Goal: Transaction & Acquisition: Purchase product/service

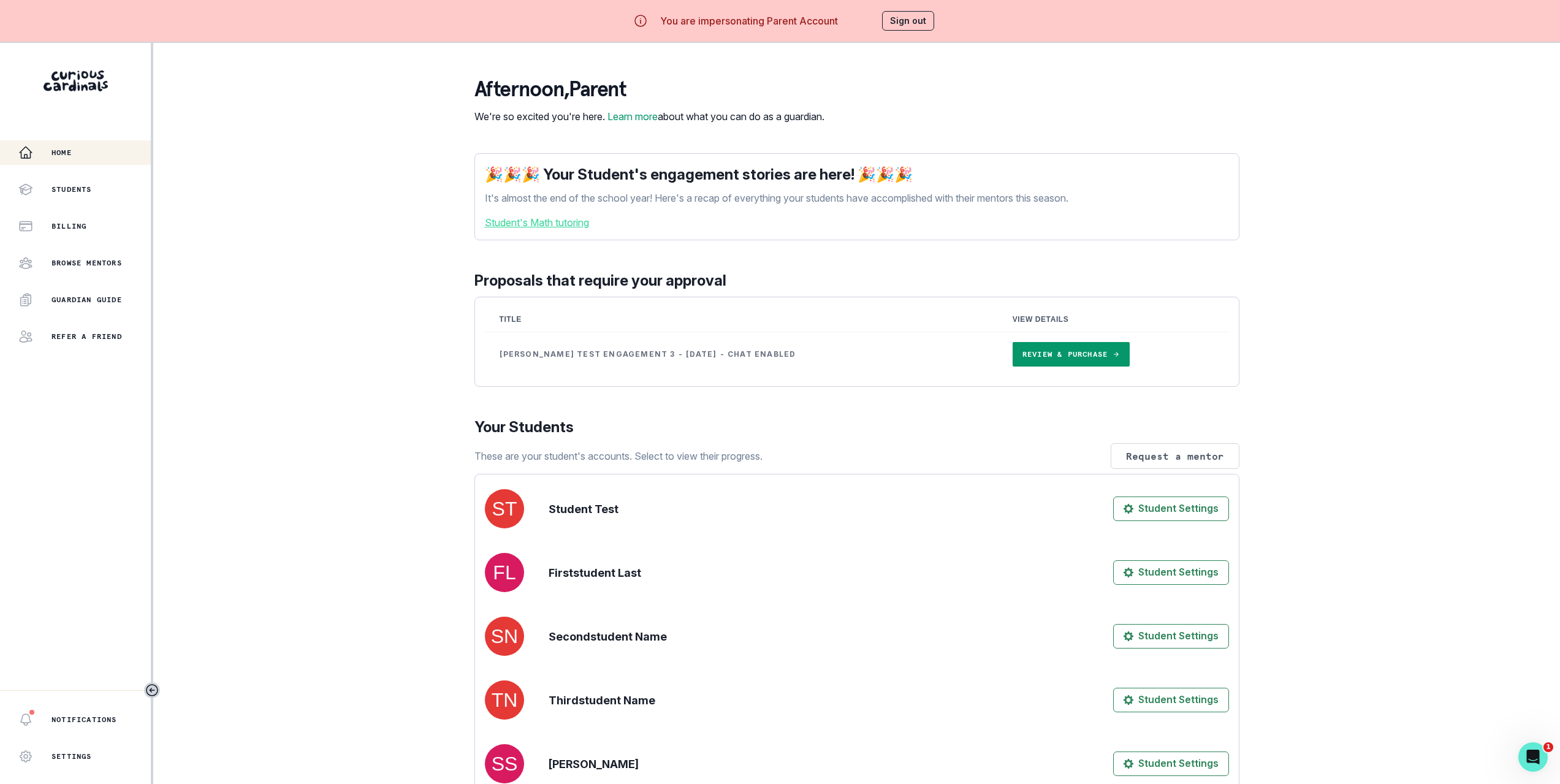
drag, startPoint x: 203, startPoint y: 346, endPoint x: 209, endPoint y: 345, distance: 6.1
click at [204, 346] on div "Home Students Billing Browse Mentors Guardian Guide Refer a friend Notification…" at bounding box center [780, 435] width 1560 height 784
click at [1013, 361] on link "Review & Purchase" at bounding box center [1071, 354] width 117 height 24
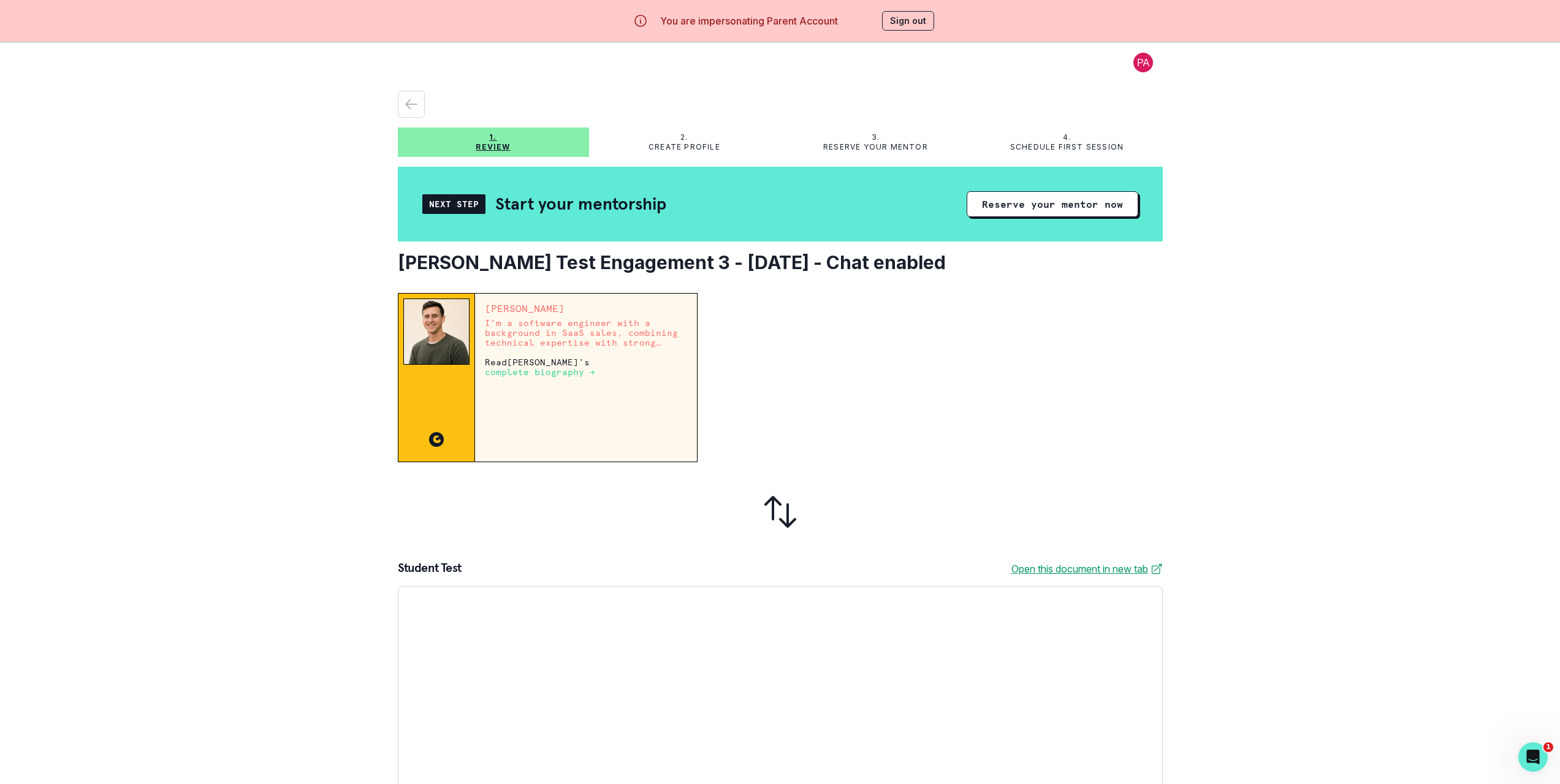
click at [224, 224] on div "1. Review 2. Create profile 3. Reserve your mentor 4. Schedule first session Ne…" at bounding box center [780, 435] width 1560 height 784
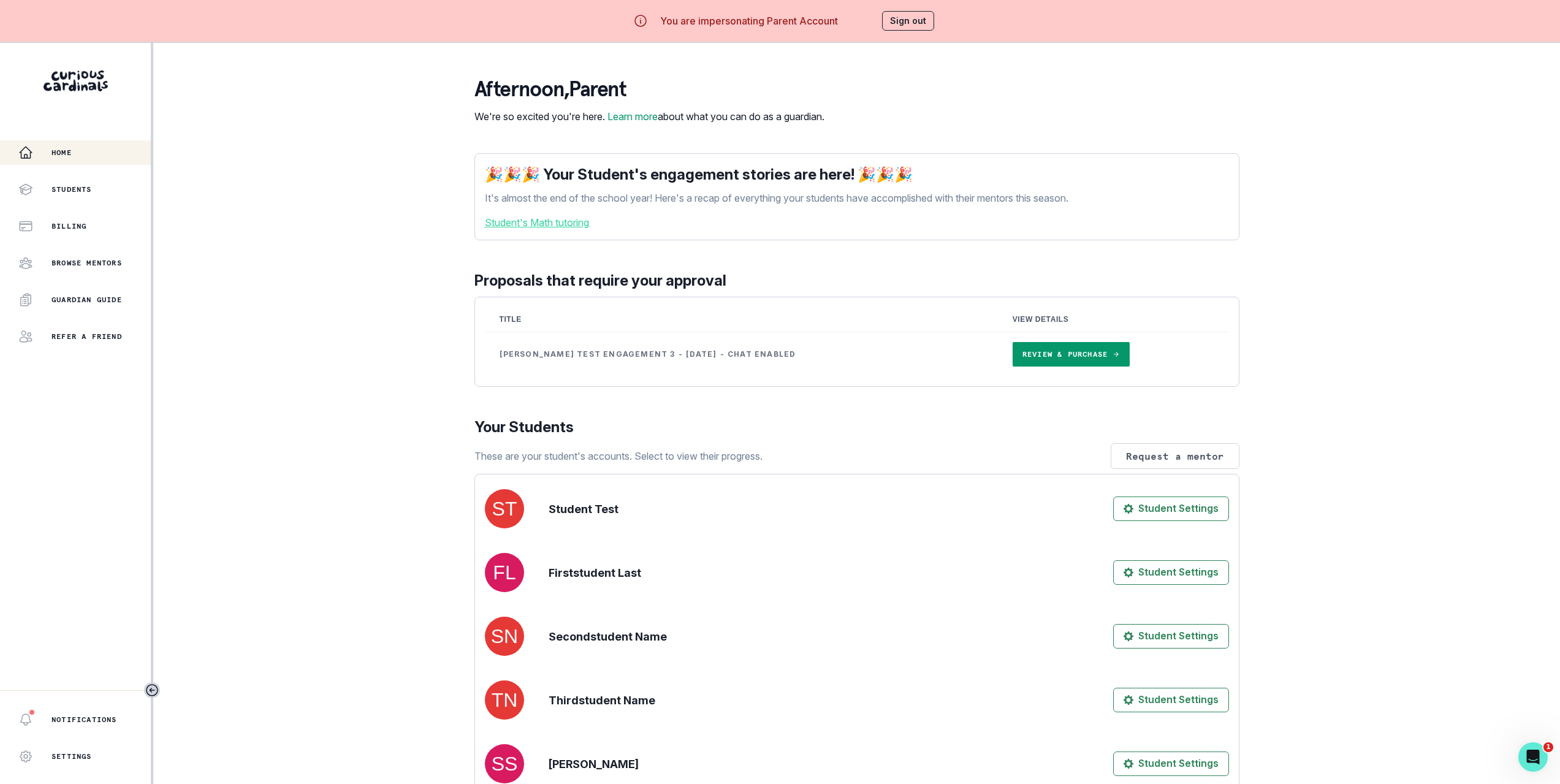
click at [929, 20] on button "Sign out" at bounding box center [908, 21] width 52 height 19
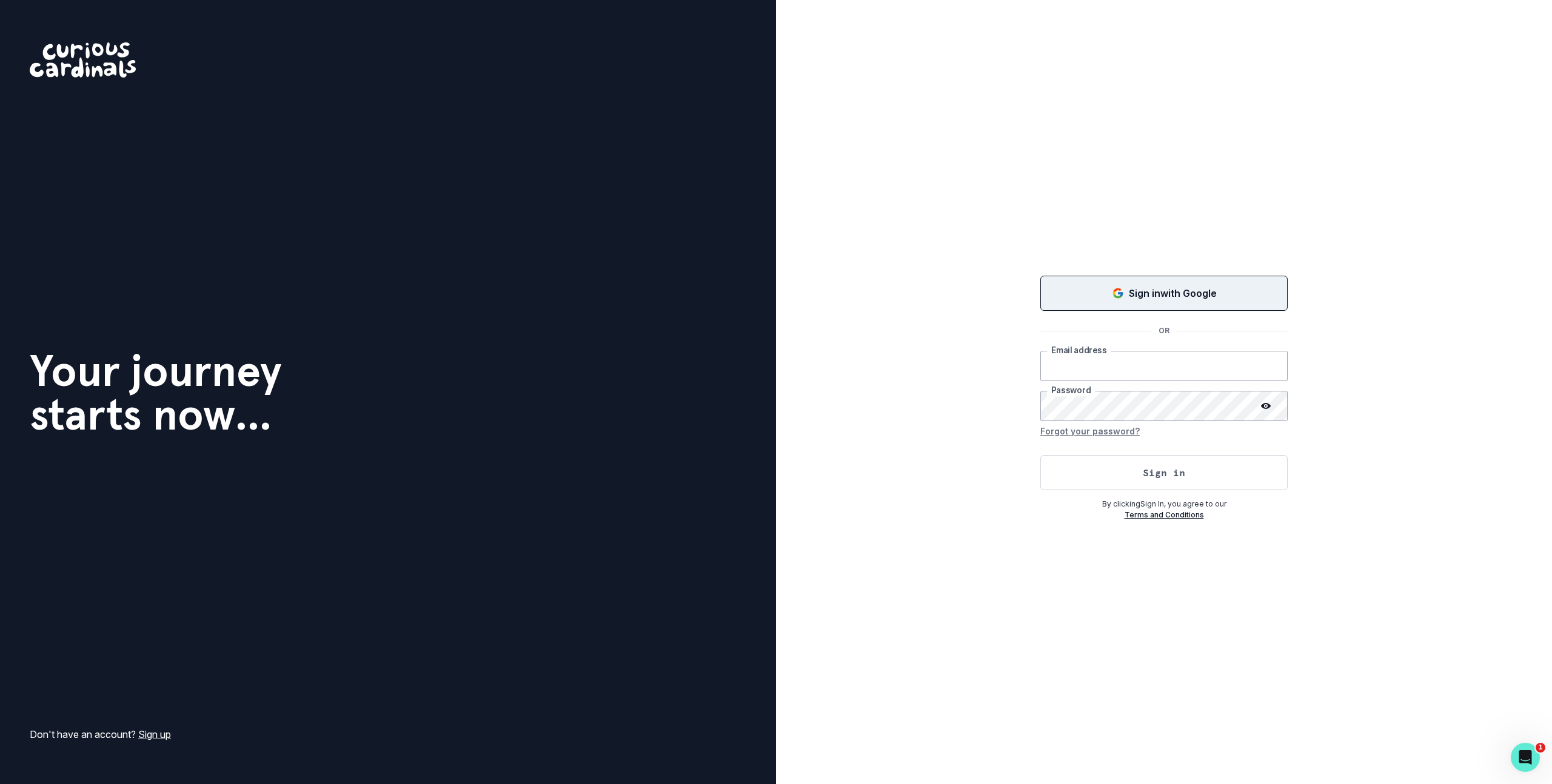
type input "[PERSON_NAME][EMAIL_ADDRESS][DOMAIN_NAME]"
click at [1121, 300] on div "Sign in with Google" at bounding box center [1164, 293] width 217 height 14
